Goal: Navigation & Orientation: Find specific page/section

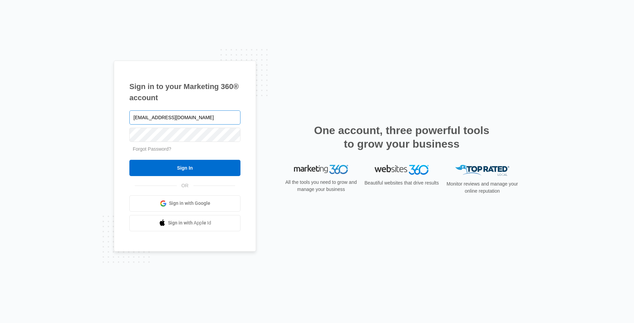
type input "[EMAIL_ADDRESS][DOMAIN_NAME]"
click at [129, 160] on input "Sign In" at bounding box center [184, 168] width 111 height 16
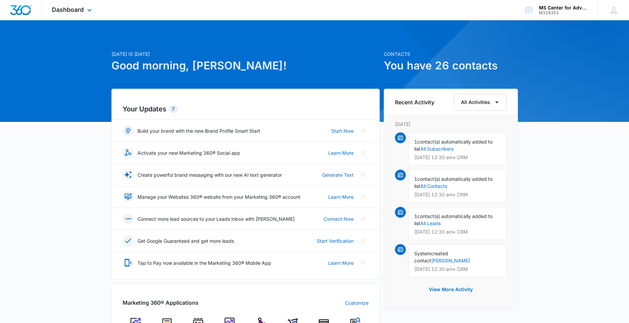
click at [84, 11] on div "Dashboard Apps Websites Forms CRM Email Social Shop Payments POS Content Ads In…" at bounding box center [73, 10] width 62 height 20
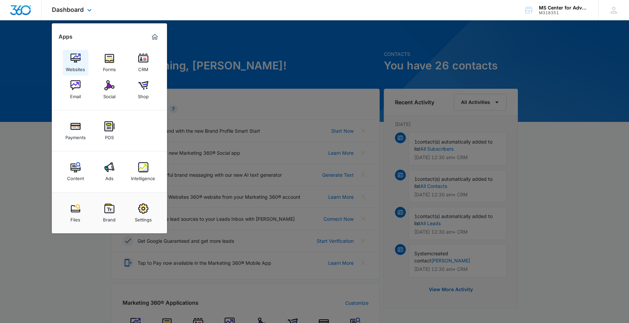
click at [82, 64] on div "Websites" at bounding box center [75, 67] width 19 height 9
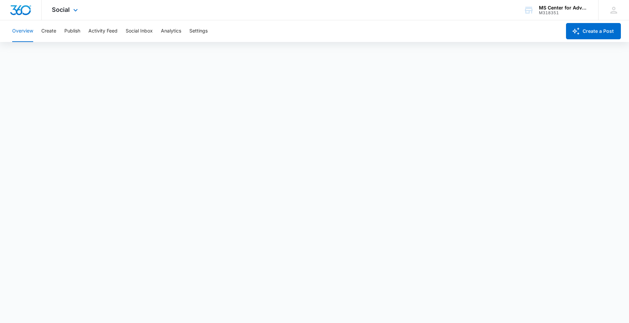
click at [71, 10] on div "Social Apps Websites Forms CRM Email Social Shop Payments POS Content Ads Intel…" at bounding box center [66, 10] width 48 height 20
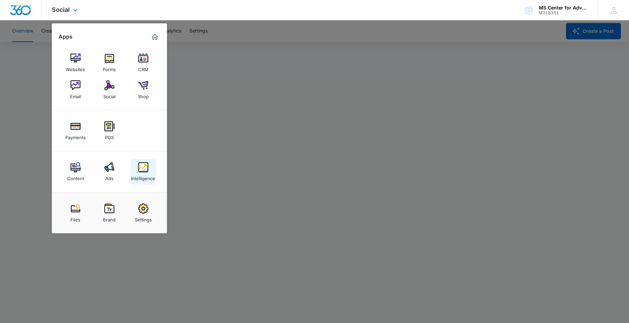
click at [145, 174] on div "Intelligence" at bounding box center [143, 176] width 24 height 9
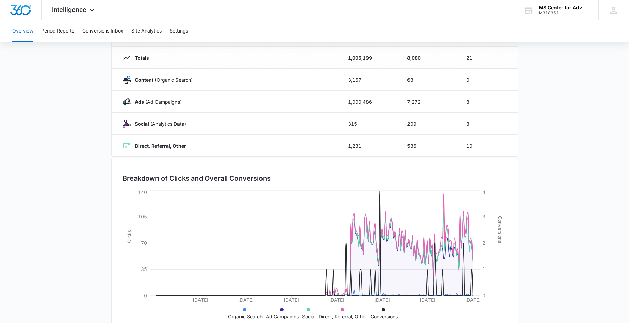
scroll to position [96, 0]
